Goal: Task Accomplishment & Management: Use online tool/utility

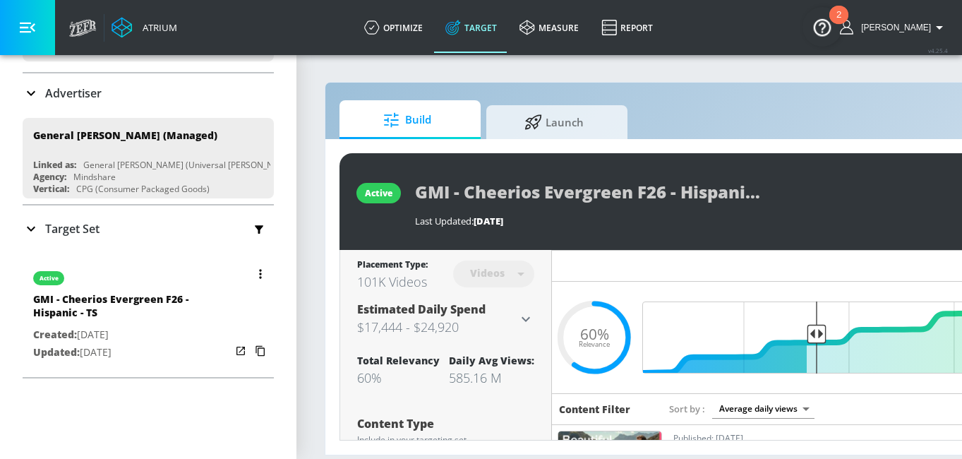
scroll to position [83, 0]
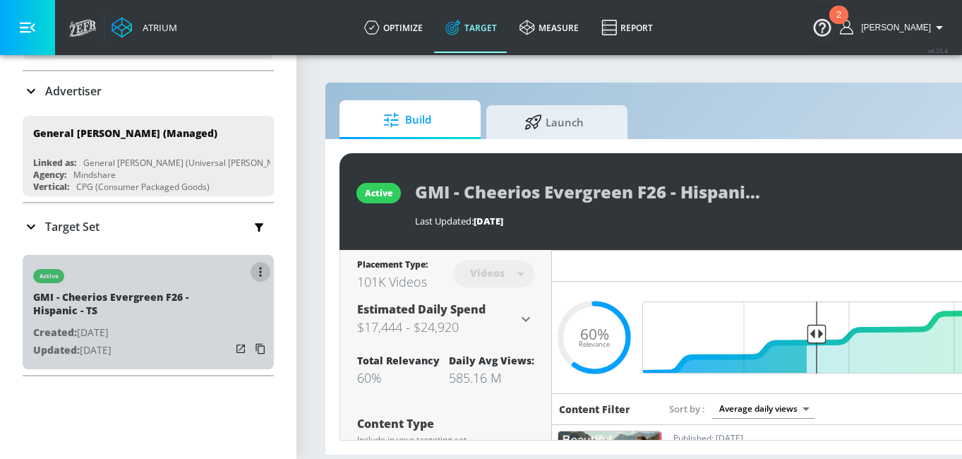
click at [259, 274] on icon "button" at bounding box center [260, 271] width 2 height 9
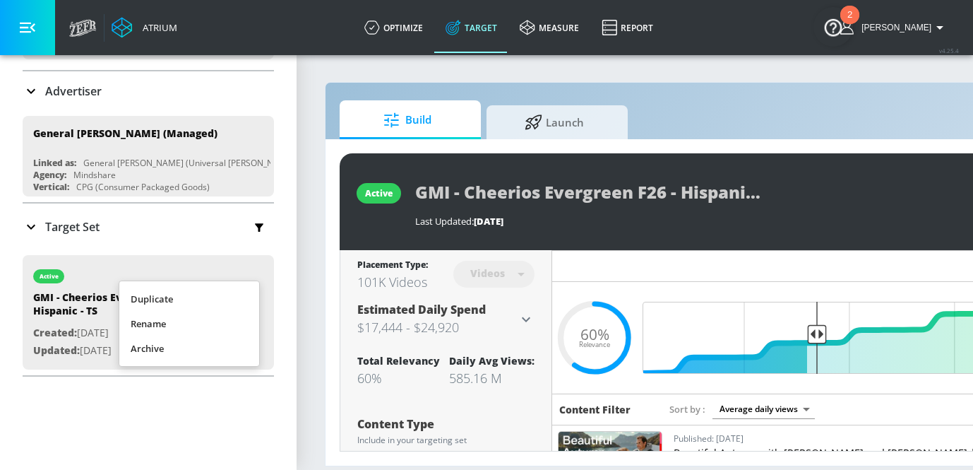
click at [223, 292] on li "Duplicate" at bounding box center [189, 299] width 140 height 25
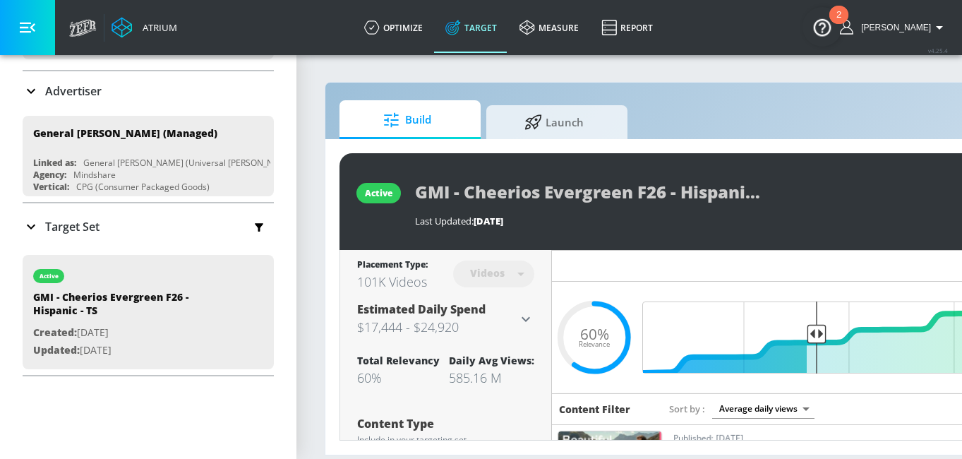
click at [105, 225] on div "Target Set" at bounding box center [148, 227] width 251 height 30
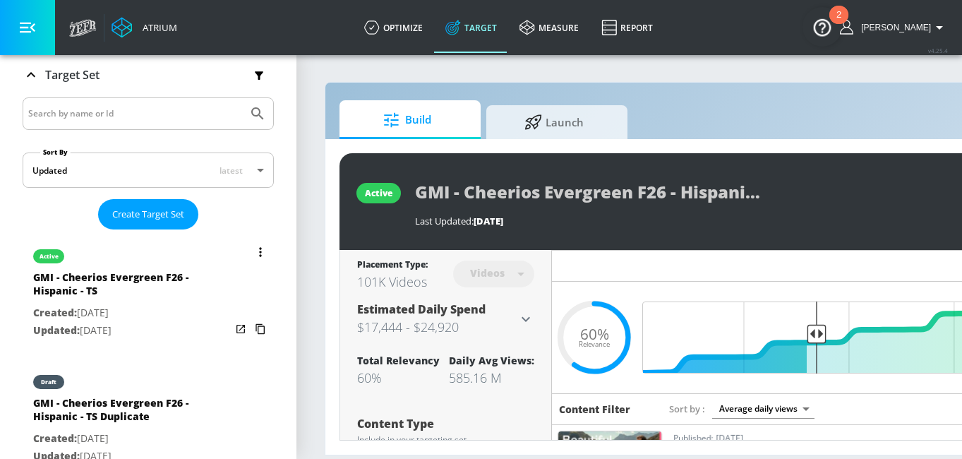
scroll to position [269, 0]
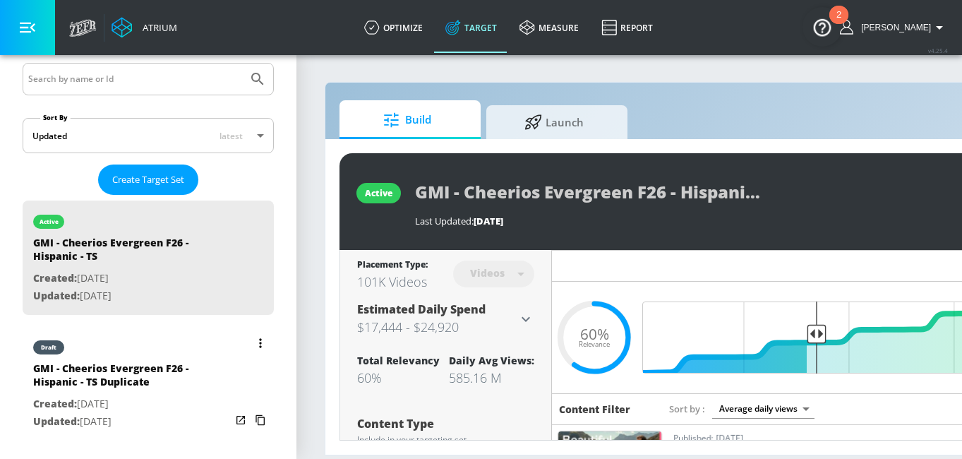
click at [177, 374] on div "GMI - Cheerios Evergreen F26 - Hispanic - TS Duplicate" at bounding box center [132, 379] width 198 height 34
type input "GMI - Cheerios Evergreen F26 - Hispanic - TS Duplicate"
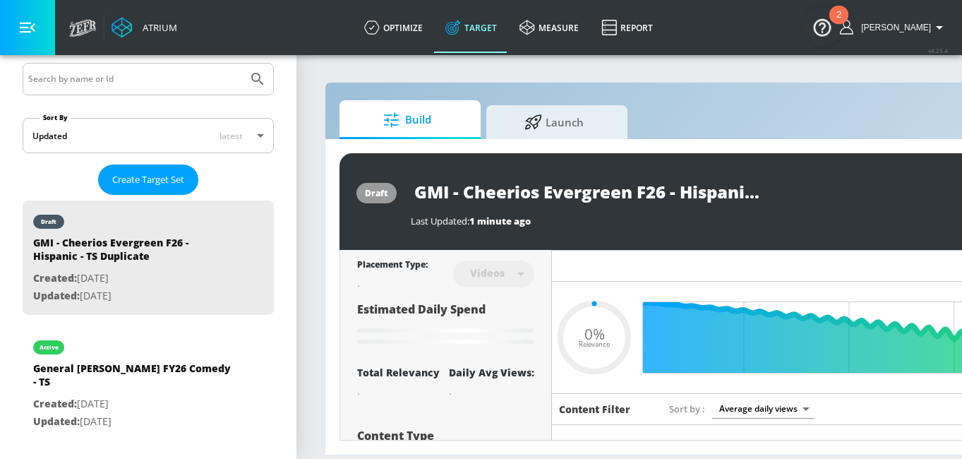
type input "0.6"
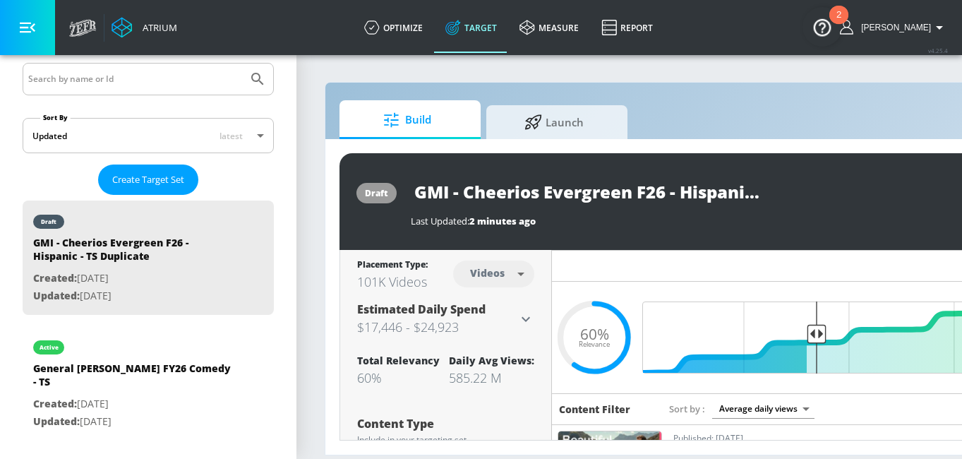
click at [677, 191] on input "GMI - Cheerios Evergreen F26 - Hispanic - TS Duplicate" at bounding box center [587, 192] width 353 height 32
click at [681, 190] on input "GMI - Cheerios Evergreen F26 - Hispanic - TS Duplicate" at bounding box center [587, 192] width 353 height 32
click at [725, 192] on input "GMI - Cheerios Evergreen F26 - Hispanic - TS Duplicate" at bounding box center [587, 192] width 353 height 32
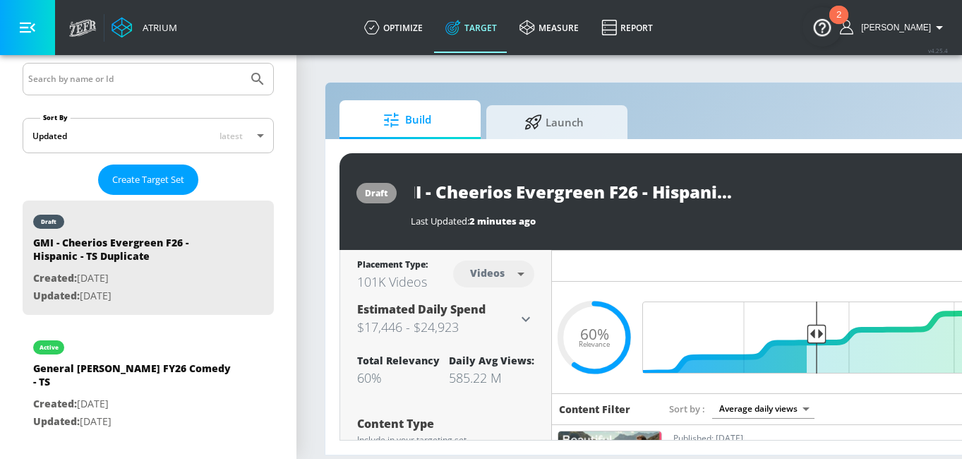
scroll to position [0, 79]
click at [691, 189] on input "GMI - Cheerios Evergreen F26 - Hispanic - TS" at bounding box center [562, 192] width 302 height 32
type input "GMI - Cheerios Evergreen F26 - Hispanic - CT TS"
click at [753, 189] on icon "button" at bounding box center [751, 191] width 13 height 13
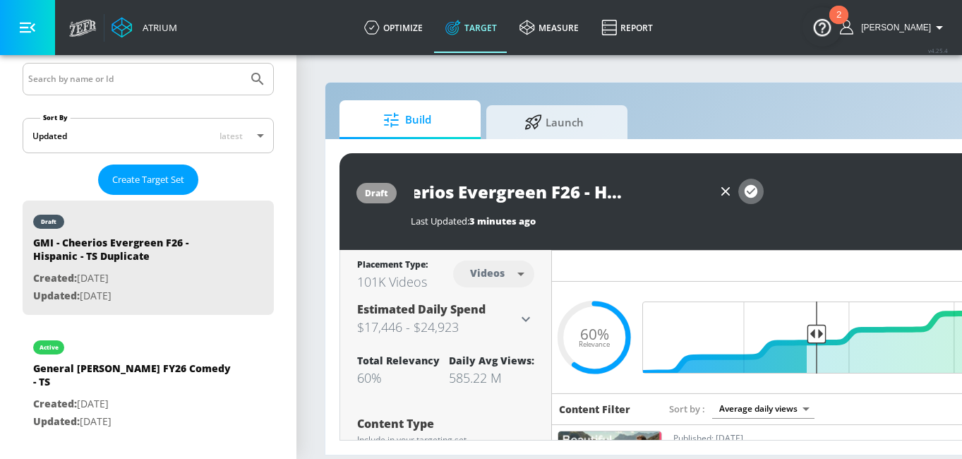
scroll to position [0, 0]
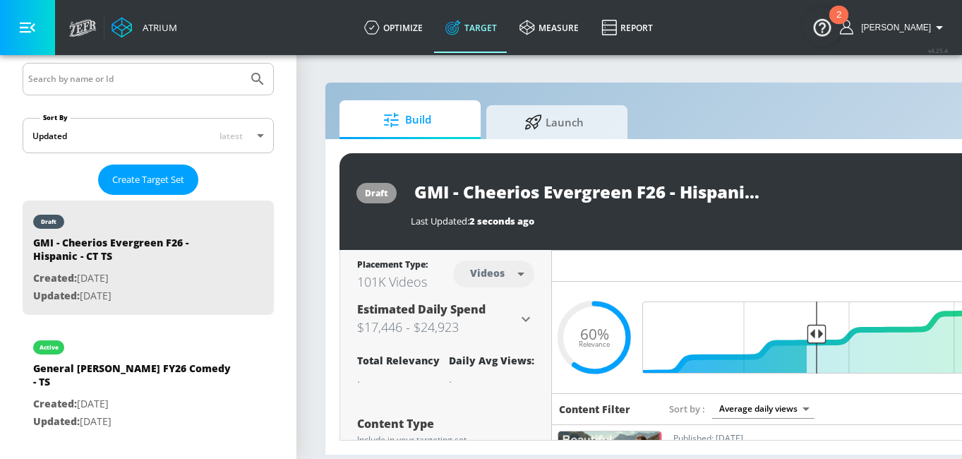
click at [663, 186] on input "GMI - Cheerios Evergreen F26 - Hispanic - CT TS" at bounding box center [587, 192] width 353 height 32
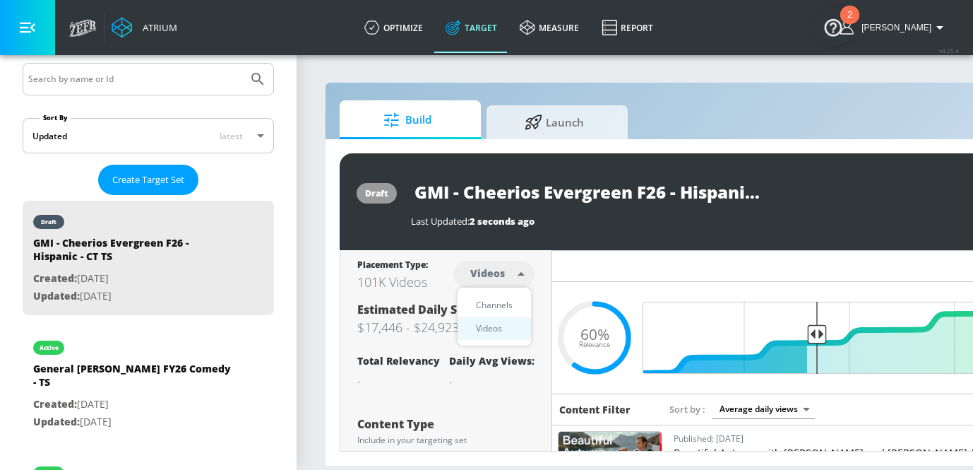
click at [499, 262] on body "Atrium optimize Target measure Report optimize Target measure Report v 4.25.4 […" at bounding box center [486, 235] width 973 height 470
click at [493, 301] on div "Channels" at bounding box center [494, 304] width 51 height 15
type input "channels"
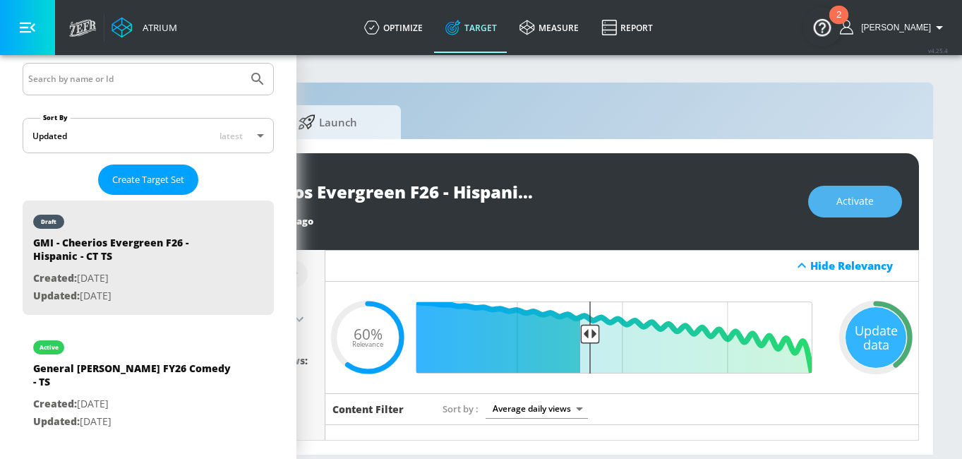
click at [886, 189] on button "Activate" at bounding box center [856, 202] width 94 height 32
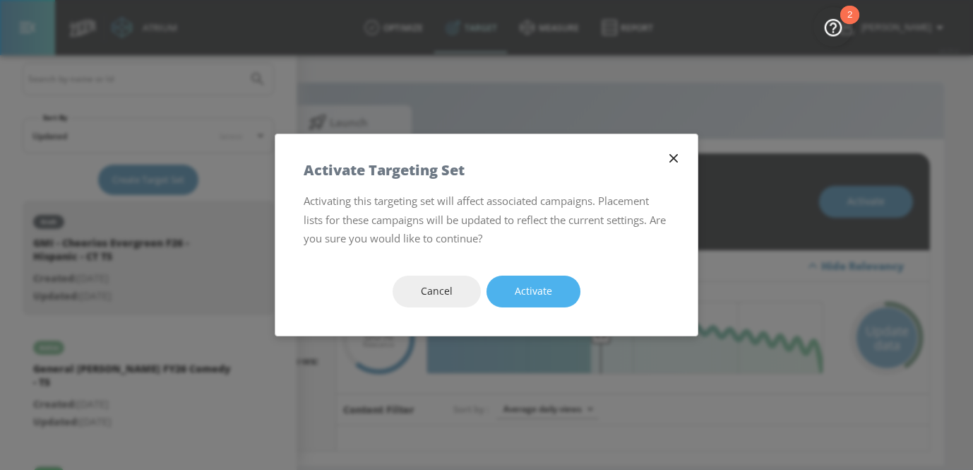
click at [556, 286] on button "Activate" at bounding box center [534, 291] width 94 height 32
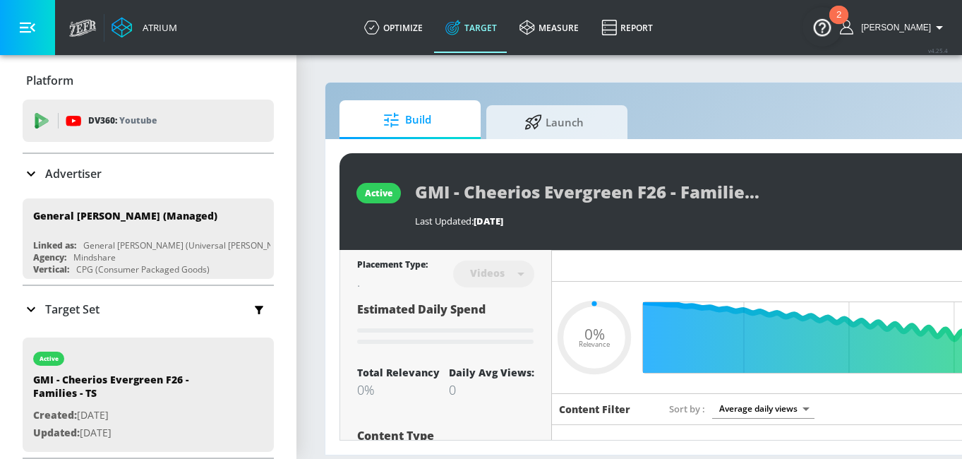
type input "0.05"
